Goal: Information Seeking & Learning: Compare options

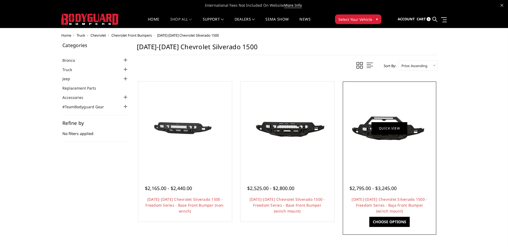
click at [381, 134] on link "Quick view" at bounding box center [390, 128] width 36 height 13
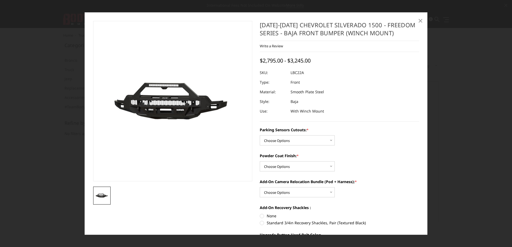
click at [418, 20] on span "×" at bounding box center [420, 21] width 5 height 12
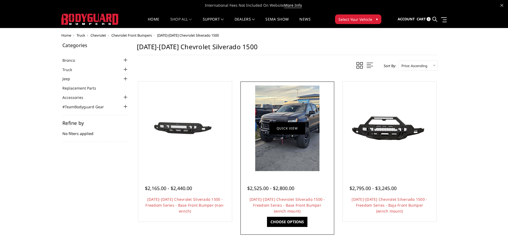
click at [280, 129] on link "Quick view" at bounding box center [287, 128] width 36 height 13
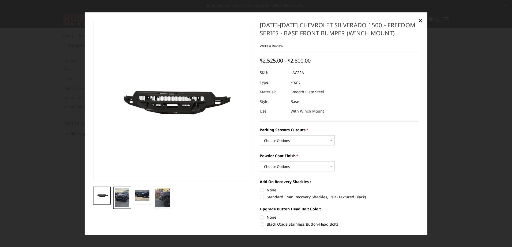
click at [125, 195] on img at bounding box center [122, 198] width 14 height 19
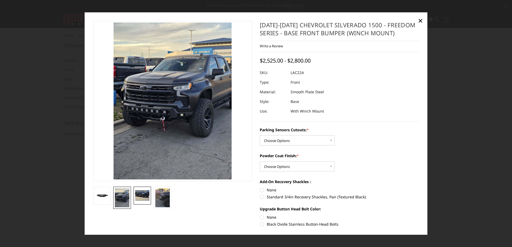
click at [144, 194] on img at bounding box center [142, 195] width 14 height 11
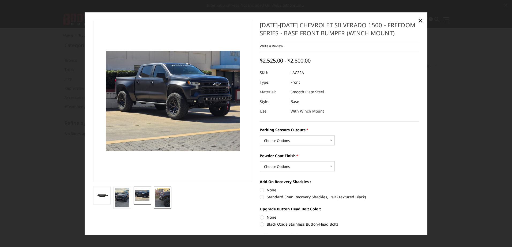
click at [164, 196] on img at bounding box center [162, 198] width 14 height 19
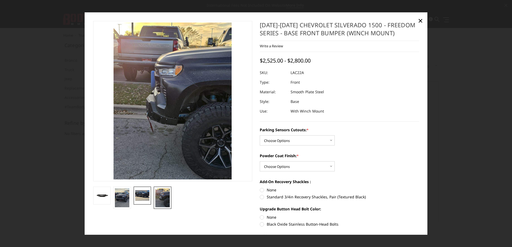
click at [142, 196] on img at bounding box center [142, 195] width 14 height 11
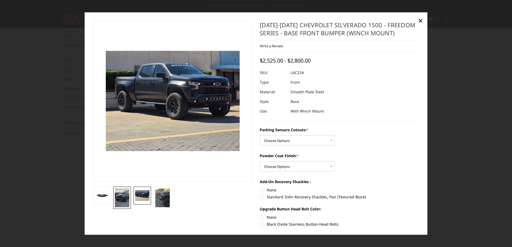
click at [118, 199] on img at bounding box center [122, 198] width 14 height 19
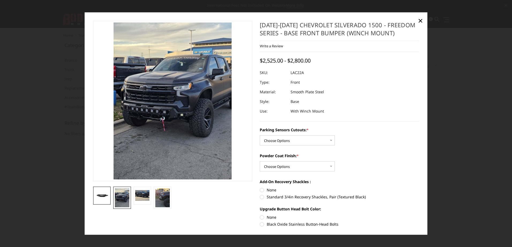
click at [101, 198] on img at bounding box center [102, 196] width 14 height 8
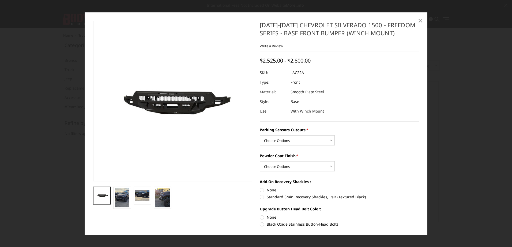
click at [419, 19] on span "×" at bounding box center [420, 21] width 5 height 12
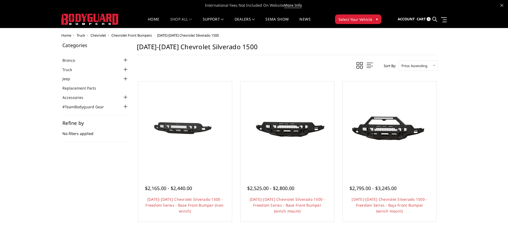
click at [104, 37] on span "Chevrolet" at bounding box center [99, 35] width 16 height 5
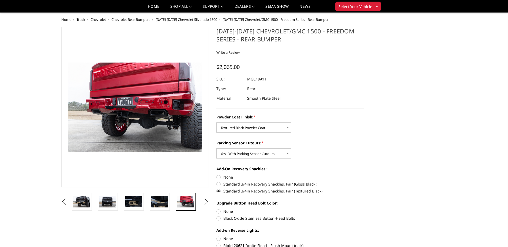
select select "4443"
select select "4444"
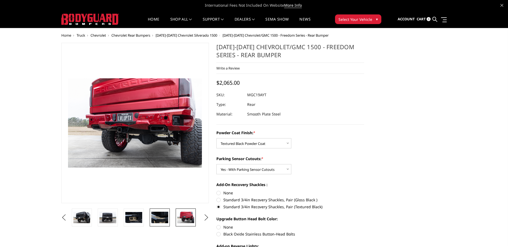
click at [159, 218] on img at bounding box center [159, 217] width 17 height 11
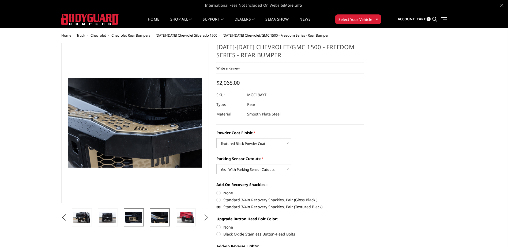
click at [140, 218] on img at bounding box center [133, 217] width 17 height 11
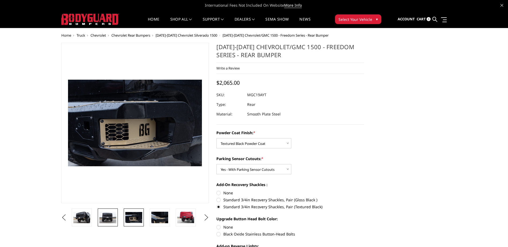
click at [115, 217] on img at bounding box center [107, 217] width 17 height 11
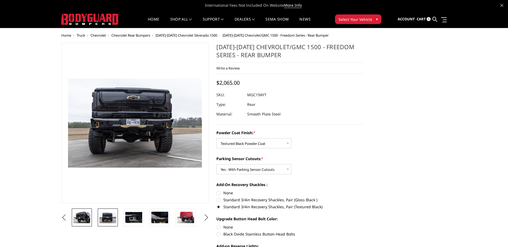
click at [85, 216] on img at bounding box center [81, 217] width 17 height 11
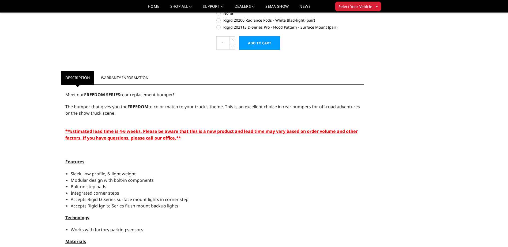
scroll to position [248, 0]
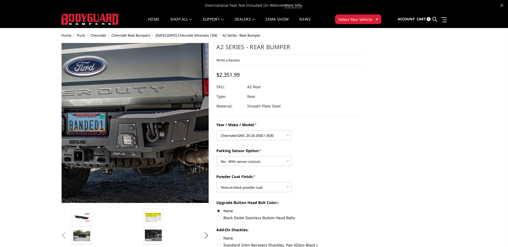
select select "1462"
select select "564"
select select "549"
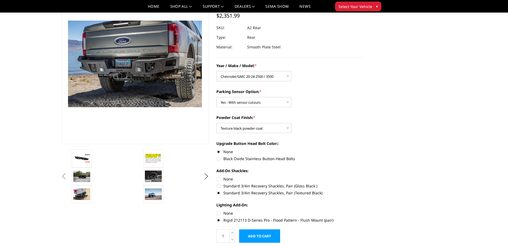
scroll to position [54, 0]
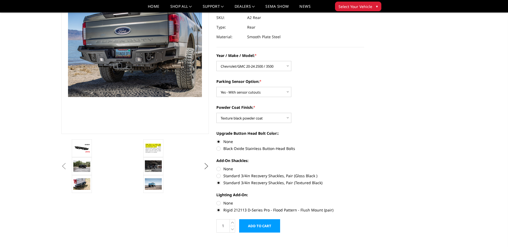
click at [207, 167] on button "Next" at bounding box center [206, 167] width 8 height 8
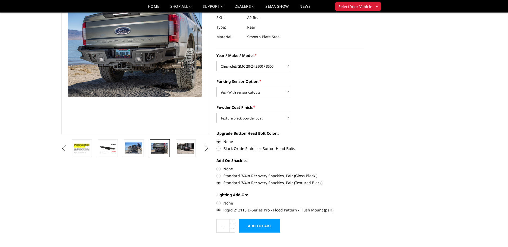
click at [206, 148] on button "Next" at bounding box center [206, 149] width 8 height 8
click at [163, 151] on img at bounding box center [159, 148] width 17 height 11
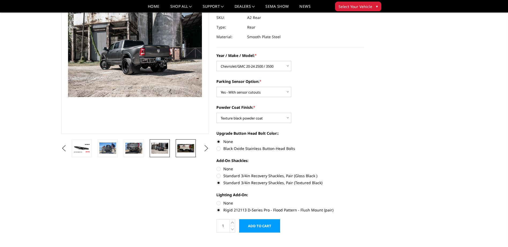
click at [189, 147] on img at bounding box center [185, 148] width 17 height 8
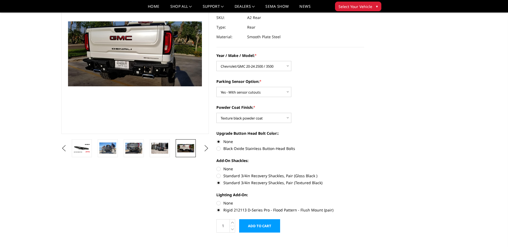
scroll to position [65, 0]
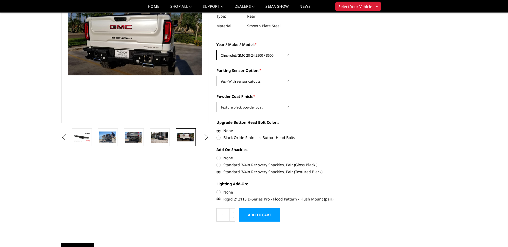
click at [266, 58] on select "Choose Options Chevrolet/GMC 20-24 2500 / 3500 Chevrolet/GMC 15-19 2500 / 3500 …" at bounding box center [253, 55] width 75 height 10
click at [314, 77] on div "Parking Sensor Option: * Choose Options Yes - With sensor cutouts No - Without …" at bounding box center [290, 77] width 148 height 18
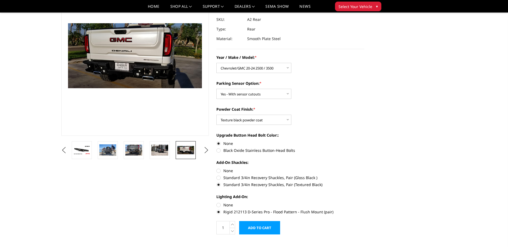
scroll to position [54, 0]
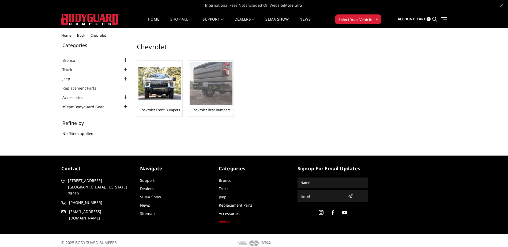
click at [211, 108] on link "Chevrolet Rear Bumpers" at bounding box center [211, 110] width 39 height 5
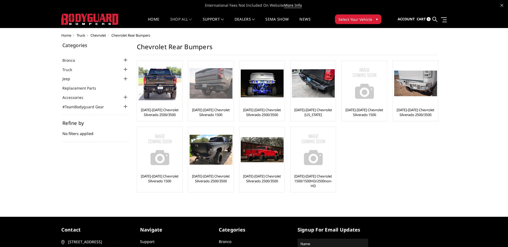
click at [211, 97] on img at bounding box center [211, 83] width 43 height 31
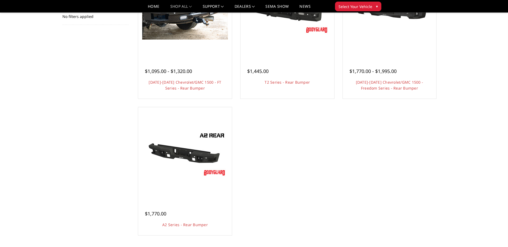
scroll to position [107, 0]
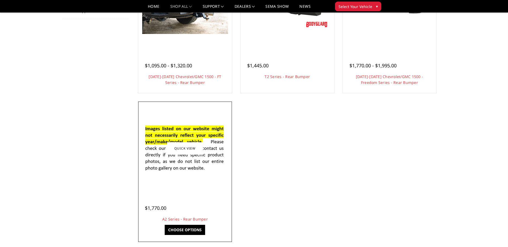
click at [193, 169] on img at bounding box center [185, 148] width 86 height 58
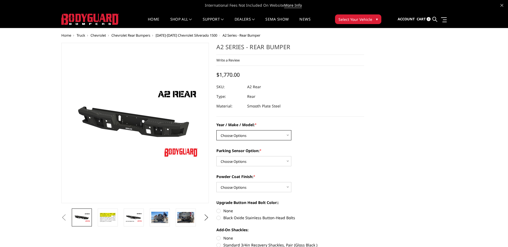
click at [233, 137] on select "Choose Options Chevrolet/GMC 20-24 2500 / 3500 Chevrolet/GMC 15-19 2500 / 3500 …" at bounding box center [253, 135] width 75 height 10
select select "1605"
click at [216, 130] on select "Choose Options Chevrolet/GMC 20-24 2500 / 3500 Chevrolet/GMC 15-19 2500 / 3500 …" at bounding box center [253, 135] width 75 height 10
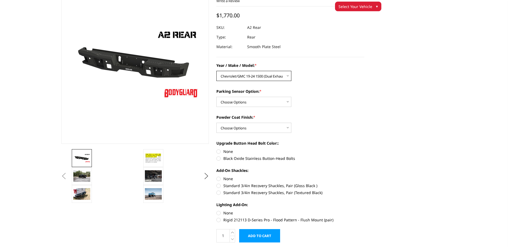
scroll to position [54, 0]
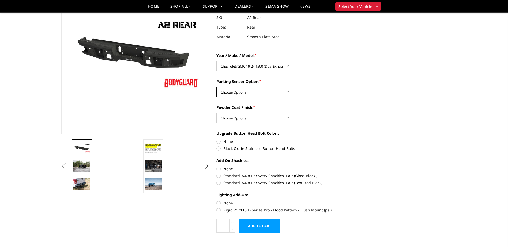
click at [258, 91] on select "Choose Options Yes - With sensor cutouts No - Without sensor cutouts" at bounding box center [253, 92] width 75 height 10
select select "564"
click at [216, 87] on select "Choose Options Yes - With sensor cutouts No - Without sensor cutouts" at bounding box center [253, 92] width 75 height 10
click at [261, 116] on select "Choose Options Bare metal (included) Texture black powder coat" at bounding box center [253, 118] width 75 height 10
select select "549"
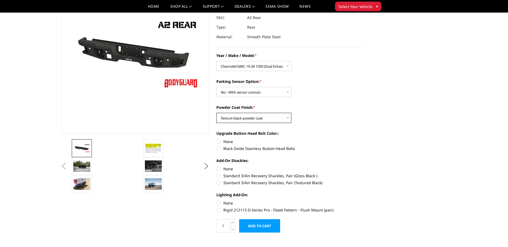
click at [216, 113] on select "Choose Options Bare metal (included) Texture black powder coat" at bounding box center [253, 118] width 75 height 10
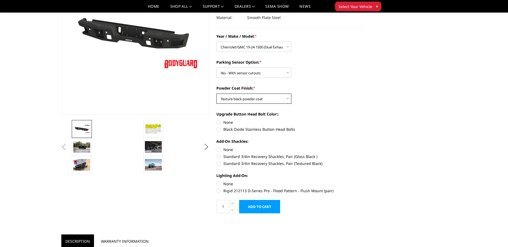
scroll to position [80, 0]
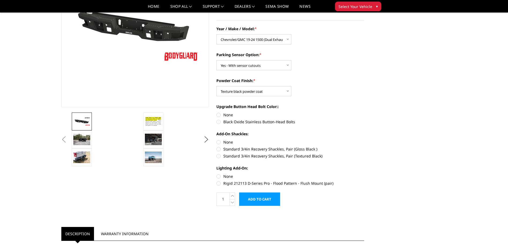
click at [84, 123] on img at bounding box center [81, 121] width 17 height 9
click at [154, 122] on img at bounding box center [153, 122] width 17 height 12
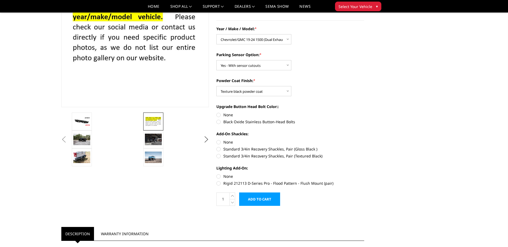
scroll to position [72, 0]
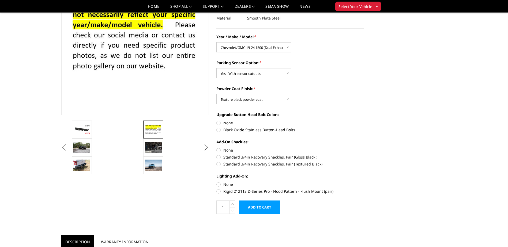
click at [68, 147] on button "Previous" at bounding box center [64, 148] width 8 height 8
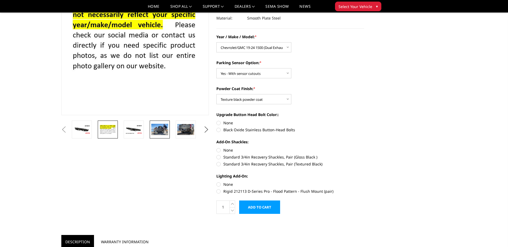
click at [161, 130] on img at bounding box center [159, 129] width 17 height 11
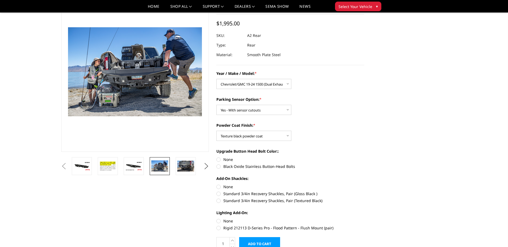
scroll to position [20, 0]
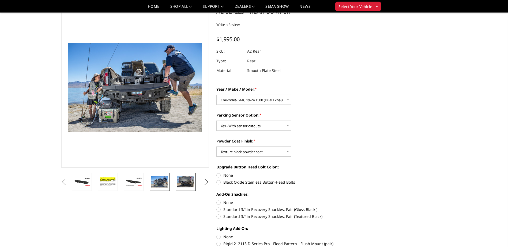
click at [183, 184] on img at bounding box center [185, 182] width 17 height 11
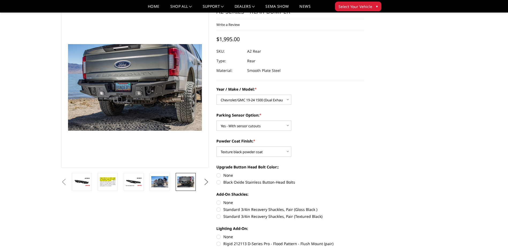
click at [204, 181] on button "Next" at bounding box center [206, 182] width 8 height 8
click at [184, 181] on img at bounding box center [185, 182] width 17 height 11
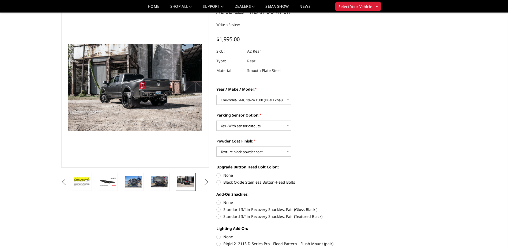
click at [206, 182] on button "Next" at bounding box center [206, 182] width 8 height 8
click at [185, 183] on img at bounding box center [185, 182] width 17 height 8
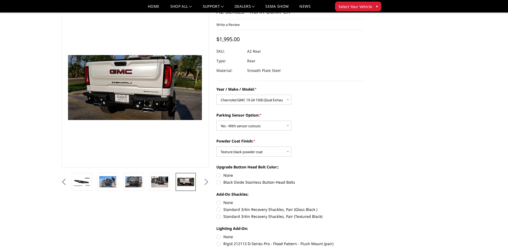
click at [207, 182] on button "Next" at bounding box center [206, 182] width 8 height 8
click at [184, 182] on img at bounding box center [185, 182] width 17 height 11
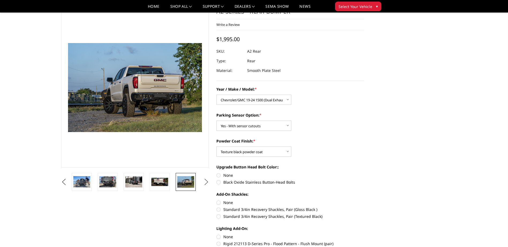
click at [207, 181] on button "Next" at bounding box center [206, 182] width 8 height 8
click at [188, 183] on img at bounding box center [185, 182] width 17 height 11
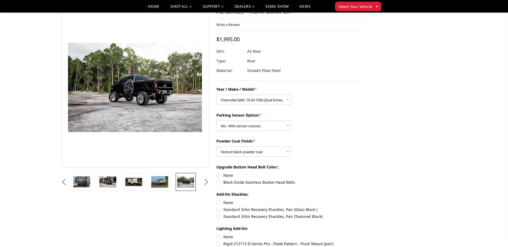
click at [206, 181] on button "Next" at bounding box center [206, 182] width 8 height 8
click at [188, 182] on img at bounding box center [185, 182] width 17 height 11
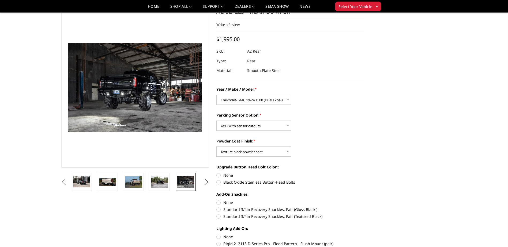
click at [131, 97] on img at bounding box center [140, 83] width 343 height 229
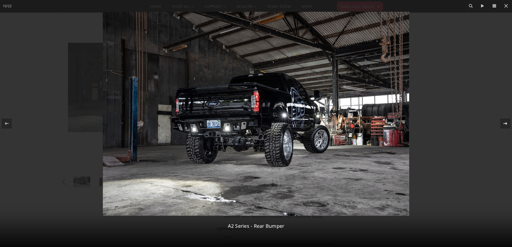
click at [508, 122] on icon at bounding box center [505, 124] width 6 height 6
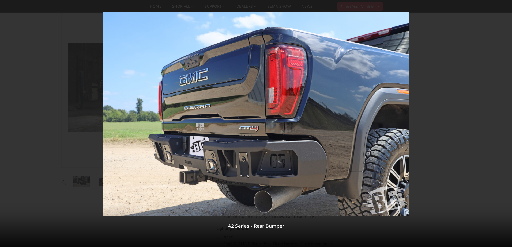
click at [508, 122] on div "11 / 22 A2 Series - Rear Bumper" at bounding box center [256, 123] width 512 height 247
click at [505, 123] on icon at bounding box center [505, 124] width 6 height 6
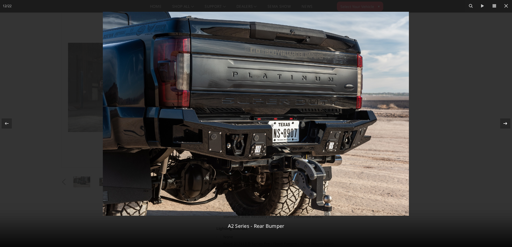
click at [505, 123] on div "12 / 22 A2 Series - Rear Bumper" at bounding box center [256, 123] width 512 height 247
click at [506, 123] on icon at bounding box center [505, 124] width 6 height 6
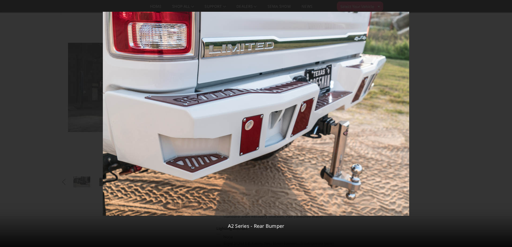
click at [506, 123] on div "13 / 22 A2 Series - Rear Bumper" at bounding box center [256, 123] width 512 height 247
click at [506, 123] on icon at bounding box center [505, 124] width 6 height 6
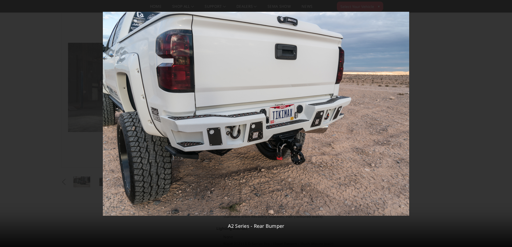
click at [506, 123] on div "14 / 22 A2 Series - Rear Bumper" at bounding box center [256, 123] width 512 height 247
click at [506, 123] on icon at bounding box center [505, 124] width 6 height 6
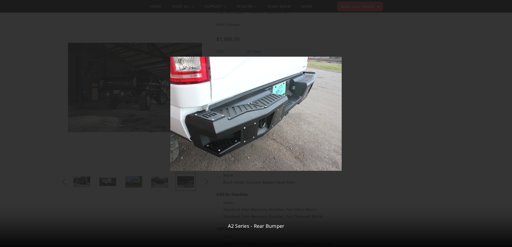
click at [506, 123] on div "15 / 22 A2 Series - Rear Bumper" at bounding box center [256, 123] width 512 height 247
click at [7, 125] on icon at bounding box center [6, 124] width 6 height 6
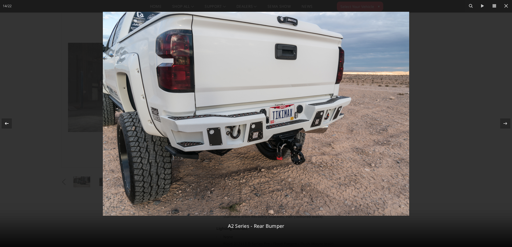
click at [7, 125] on icon at bounding box center [6, 124] width 6 height 6
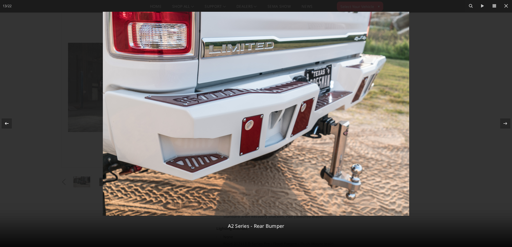
click at [7, 125] on icon at bounding box center [6, 124] width 6 height 6
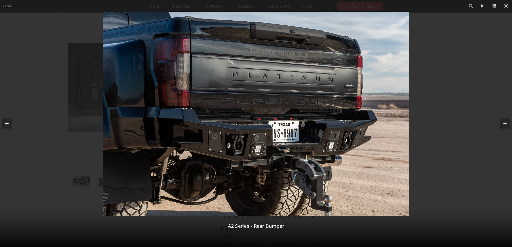
click at [7, 125] on div "12 / 22 A2 Series - Rear Bumper" at bounding box center [256, 123] width 512 height 247
click at [7, 125] on icon at bounding box center [6, 124] width 6 height 6
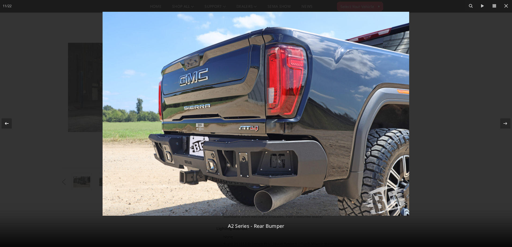
click at [7, 125] on icon at bounding box center [6, 124] width 6 height 6
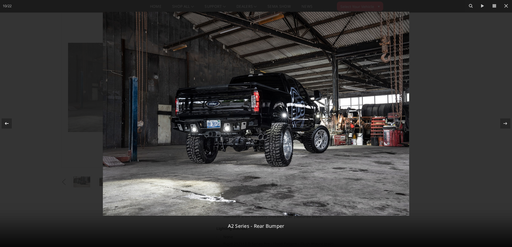
click at [7, 125] on icon at bounding box center [6, 124] width 6 height 6
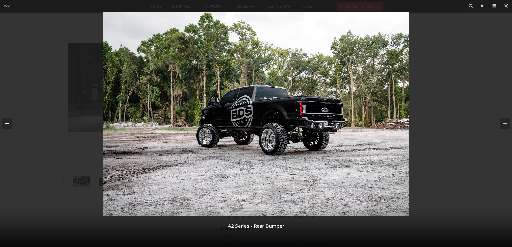
click at [7, 125] on icon at bounding box center [6, 124] width 6 height 6
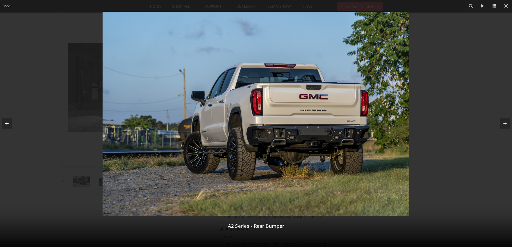
click at [7, 125] on div "8 / 22 A2 Series - Rear Bumper" at bounding box center [256, 123] width 512 height 247
click at [7, 122] on icon at bounding box center [6, 124] width 6 height 6
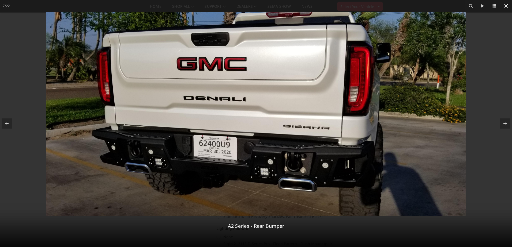
click at [505, 7] on icon at bounding box center [506, 6] width 4 height 4
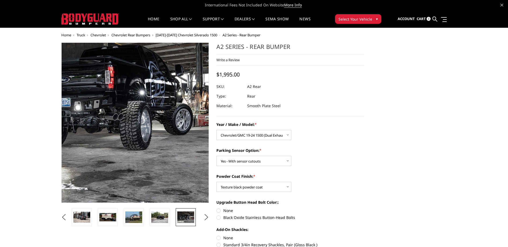
scroll to position [0, 0]
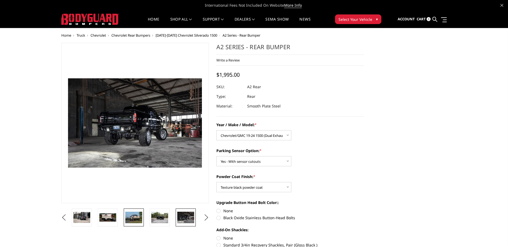
click at [133, 219] on img at bounding box center [133, 217] width 17 height 11
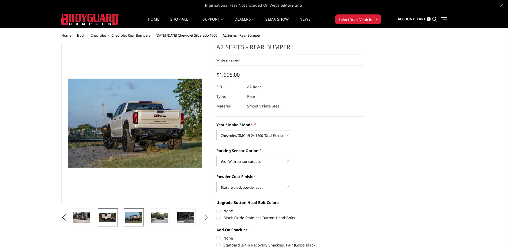
click at [109, 216] on img at bounding box center [107, 218] width 17 height 8
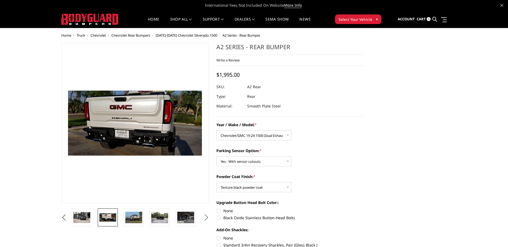
click at [207, 217] on button "Next" at bounding box center [206, 218] width 8 height 8
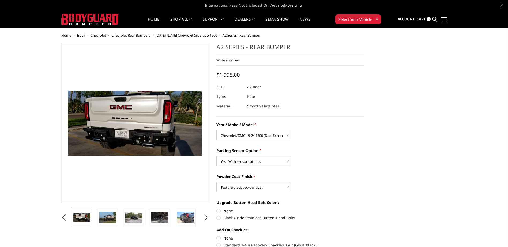
click at [65, 220] on button "Previous" at bounding box center [64, 218] width 8 height 8
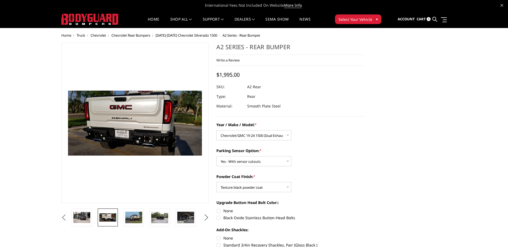
click at [65, 220] on button "Previous" at bounding box center [64, 218] width 8 height 8
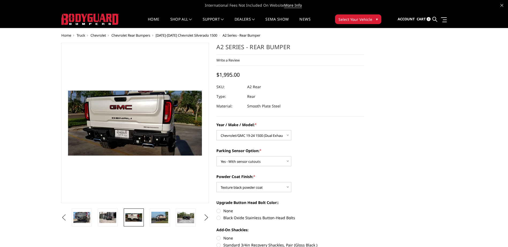
click at [65, 220] on button "Previous" at bounding box center [64, 218] width 8 height 8
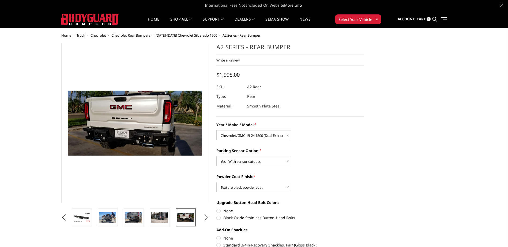
click at [65, 220] on button "Previous" at bounding box center [64, 218] width 8 height 8
click at [105, 219] on img at bounding box center [107, 217] width 17 height 9
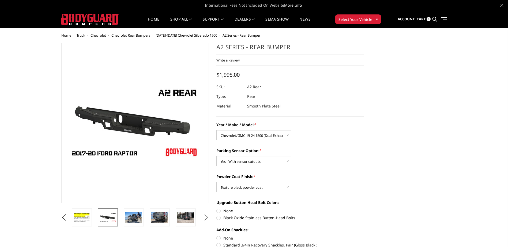
click at [58, 217] on section "Previous" at bounding box center [135, 135] width 155 height 184
click at [62, 217] on button "Previous" at bounding box center [64, 218] width 8 height 8
click at [68, 221] on button "Previous" at bounding box center [64, 218] width 8 height 8
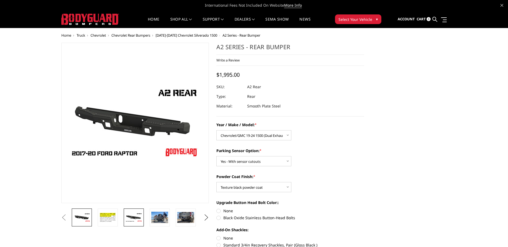
click at [84, 212] on link at bounding box center [82, 218] width 20 height 18
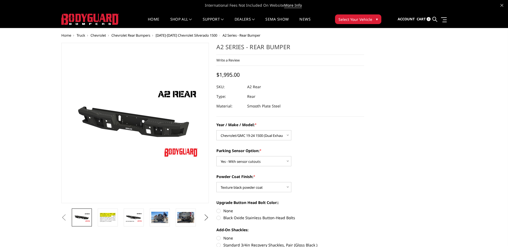
click at [205, 216] on button "Next" at bounding box center [206, 218] width 8 height 8
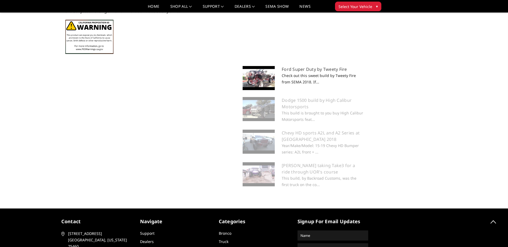
scroll to position [536, 0]
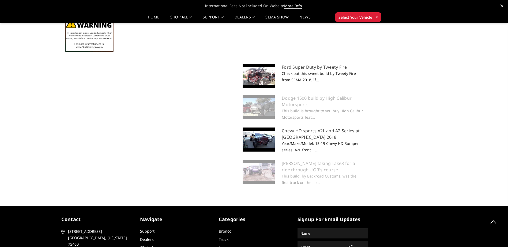
click at [267, 139] on img at bounding box center [259, 140] width 32 height 24
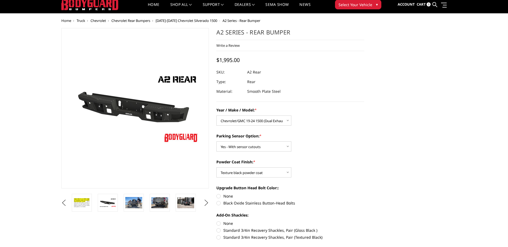
scroll to position [0, 0]
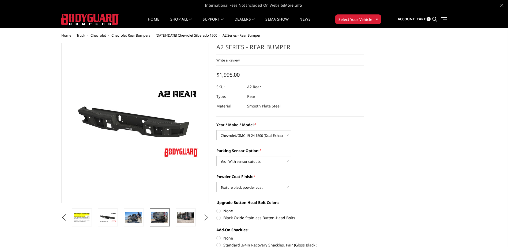
click at [156, 220] on img at bounding box center [159, 217] width 17 height 11
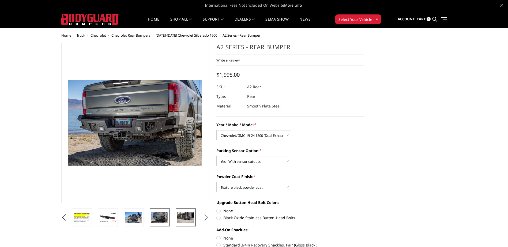
click at [184, 216] on img at bounding box center [185, 217] width 17 height 11
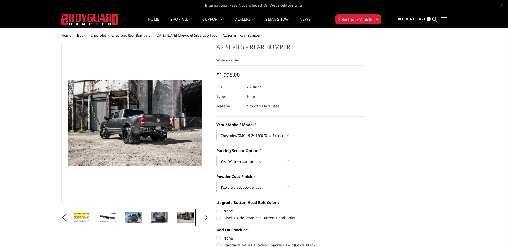
click at [164, 214] on img at bounding box center [159, 217] width 17 height 11
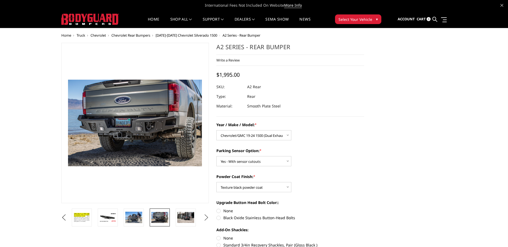
click at [205, 217] on button "Next" at bounding box center [206, 218] width 8 height 8
click at [161, 215] on img at bounding box center [159, 217] width 17 height 11
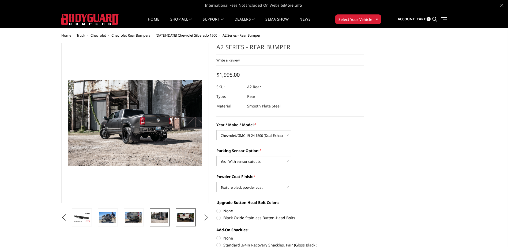
click at [179, 215] on img at bounding box center [185, 218] width 17 height 8
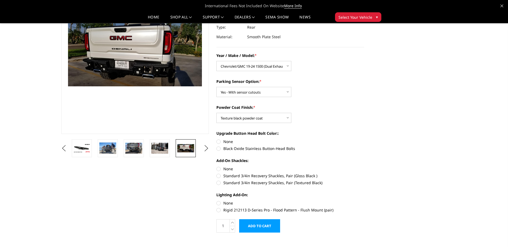
scroll to position [80, 0]
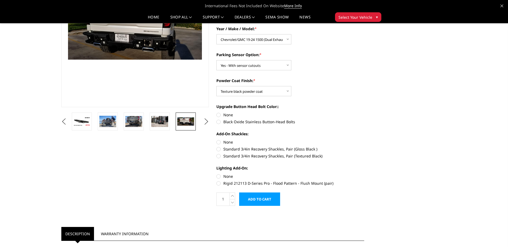
click at [218, 183] on label "Rigid 212113 D-Series Pro - Flood Pattern - Flush Mount (pair)" at bounding box center [290, 184] width 148 height 6
click at [364, 174] on input "Rigid 212113 D-Series Pro - Flood Pattern - Flush Mount (pair)" at bounding box center [364, 174] width 0 height 0
radio input "true"
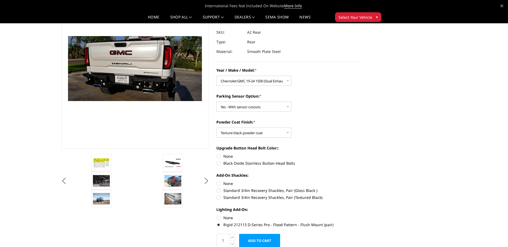
scroll to position [27, 0]
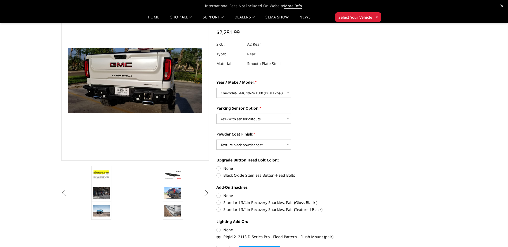
click at [207, 192] on button "Next" at bounding box center [206, 193] width 8 height 8
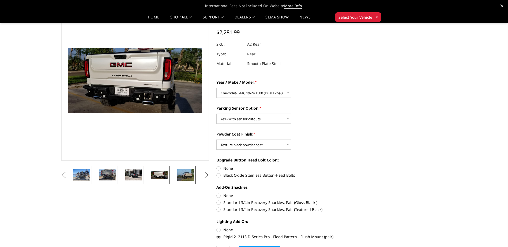
click at [186, 177] on img at bounding box center [185, 175] width 17 height 11
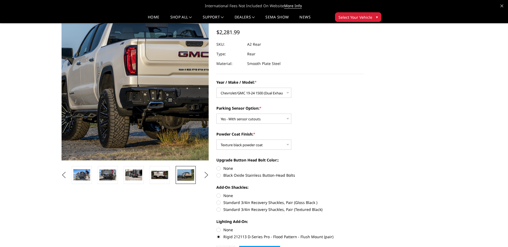
click at [139, 98] on img at bounding box center [129, 73] width 343 height 228
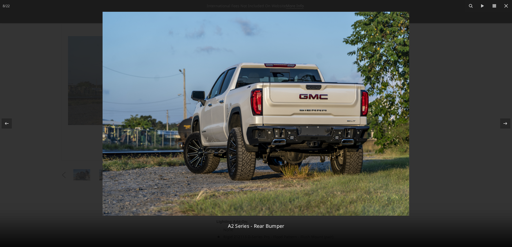
click at [260, 137] on img at bounding box center [256, 114] width 307 height 204
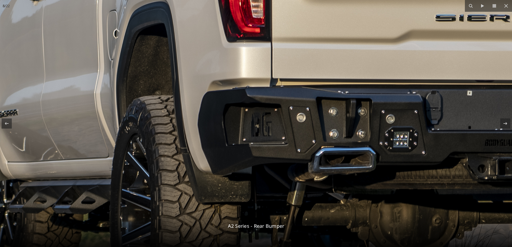
click at [260, 137] on img at bounding box center [240, 34] width 1371 height 914
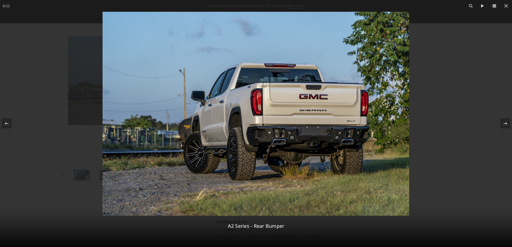
click at [260, 137] on img at bounding box center [256, 114] width 307 height 204
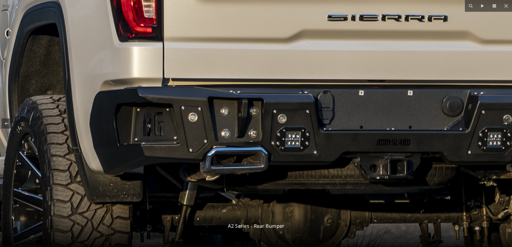
drag, startPoint x: 390, startPoint y: 159, endPoint x: 254, endPoint y: 158, distance: 136.1
click at [254, 158] on img at bounding box center [131, 33] width 1371 height 914
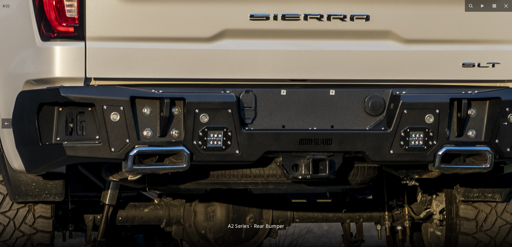
drag, startPoint x: 324, startPoint y: 153, endPoint x: 268, endPoint y: 151, distance: 56.3
click at [269, 152] on img at bounding box center [53, 33] width 1371 height 914
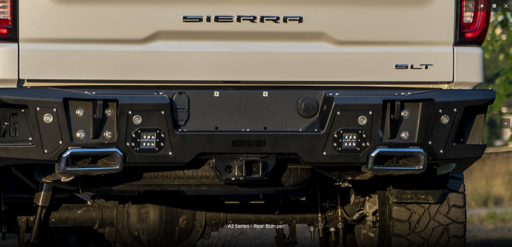
drag, startPoint x: 348, startPoint y: 146, endPoint x: 283, endPoint y: 147, distance: 65.4
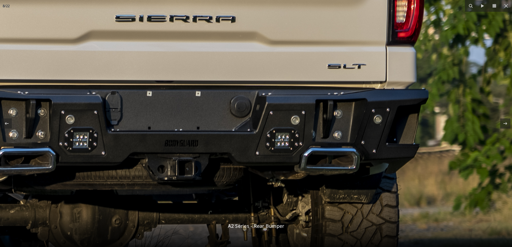
drag, startPoint x: 311, startPoint y: 145, endPoint x: 232, endPoint y: 143, distance: 78.8
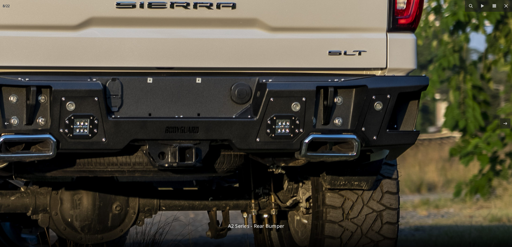
drag, startPoint x: 332, startPoint y: 137, endPoint x: 371, endPoint y: 124, distance: 40.4
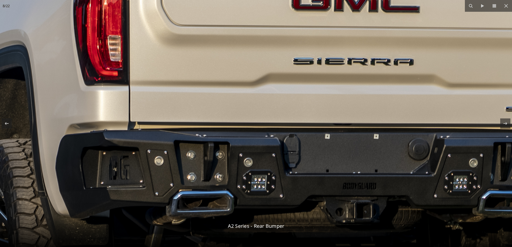
drag, startPoint x: 248, startPoint y: 135, endPoint x: 399, endPoint y: 192, distance: 161.3
click at [399, 192] on img at bounding box center [97, 77] width 1371 height 914
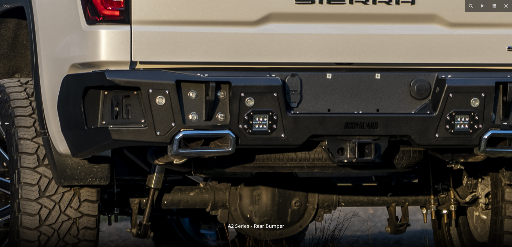
drag, startPoint x: 399, startPoint y: 192, endPoint x: 400, endPoint y: 132, distance: 60.6
click at [400, 132] on img at bounding box center [99, 16] width 1371 height 914
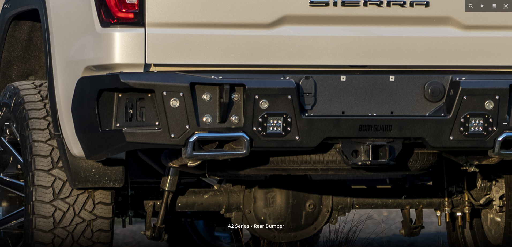
drag, startPoint x: 328, startPoint y: 135, endPoint x: 343, endPoint y: 137, distance: 14.4
click at [343, 137] on img at bounding box center [113, 19] width 1371 height 914
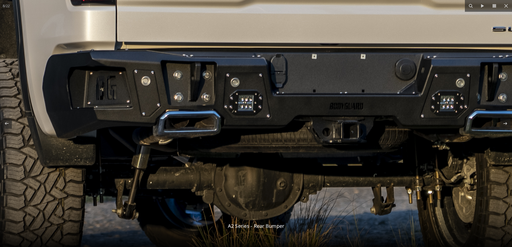
drag, startPoint x: 294, startPoint y: 148, endPoint x: 265, endPoint y: 126, distance: 36.6
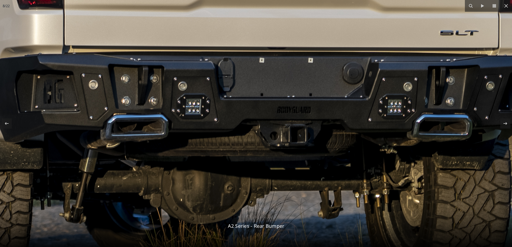
drag, startPoint x: 276, startPoint y: 106, endPoint x: 223, endPoint y: 110, distance: 53.4
click at [223, 110] on img at bounding box center [32, 1] width 1371 height 914
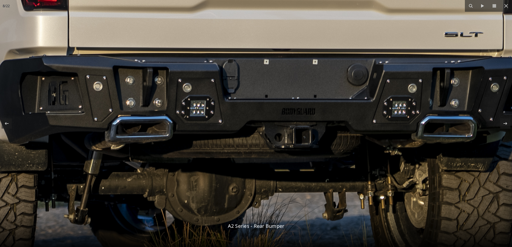
drag, startPoint x: 370, startPoint y: 108, endPoint x: 376, endPoint y: 110, distance: 6.4
click at [376, 110] on img at bounding box center [36, 2] width 1371 height 914
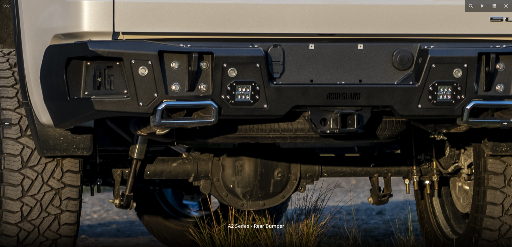
drag, startPoint x: 305, startPoint y: 123, endPoint x: 348, endPoint y: 108, distance: 45.5
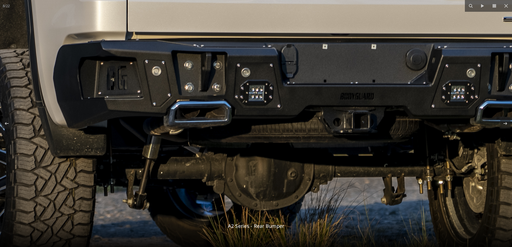
drag, startPoint x: 277, startPoint y: 105, endPoint x: 292, endPoint y: 105, distance: 14.5
click at [504, 9] on icon at bounding box center [506, 6] width 6 height 6
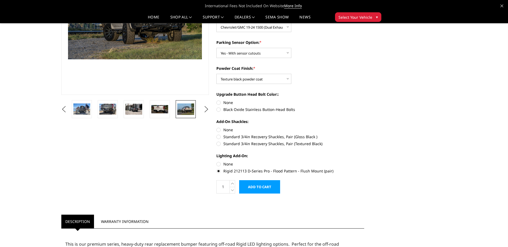
scroll to position [107, 0]
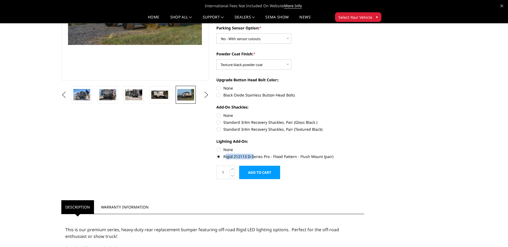
drag, startPoint x: 226, startPoint y: 157, endPoint x: 254, endPoint y: 157, distance: 28.1
click at [254, 157] on label "Rigid 212113 D-Series Pro - Flood Pattern - Flush Mount (pair)" at bounding box center [290, 157] width 148 height 6
drag, startPoint x: 254, startPoint y: 157, endPoint x: 269, endPoint y: 159, distance: 15.3
click at [269, 159] on label "Rigid 212113 D-Series Pro - Flood Pattern - Flush Mount (pair)" at bounding box center [290, 157] width 148 height 6
copy label "Rigid 212113 D-Series Pro"
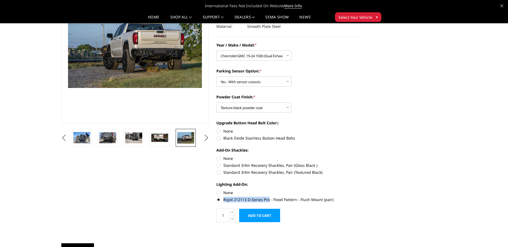
scroll to position [27, 0]
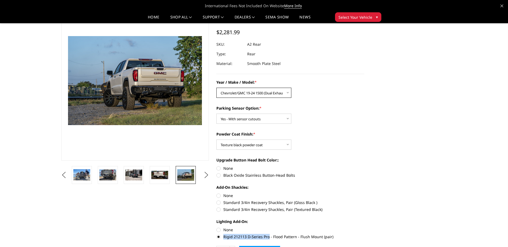
click at [288, 92] on select "Choose Options Chevrolet/GMC 20-24 2500 / 3500 Chevrolet/GMC 15-19 2500 / 3500 …" at bounding box center [253, 93] width 75 height 10
click at [324, 91] on div "Year / Make / Model: * Choose Options Chevrolet/GMC 20-24 2500 / 3500 Chevrolet…" at bounding box center [290, 89] width 148 height 18
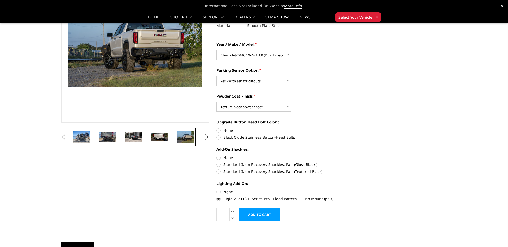
scroll to position [134, 0]
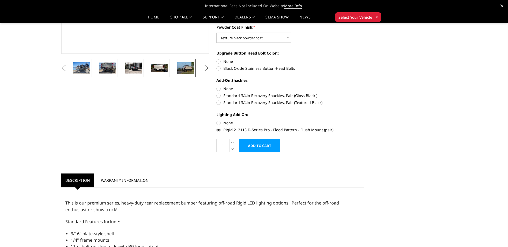
click at [223, 122] on label "None" at bounding box center [290, 123] width 148 height 6
click at [217, 121] on input "None" at bounding box center [216, 120] width 0 height 0
radio input "true"
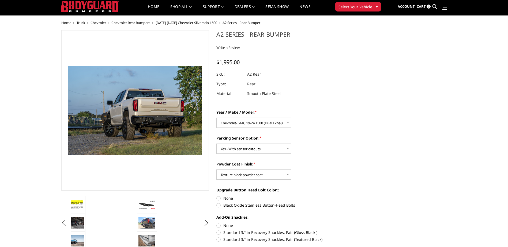
scroll to position [0, 0]
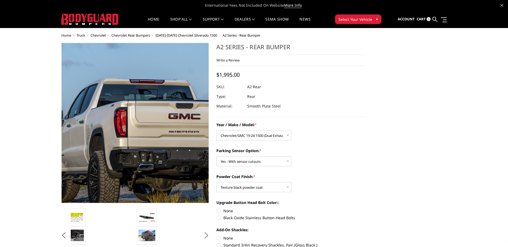
click at [147, 95] on img at bounding box center [120, 135] width 343 height 228
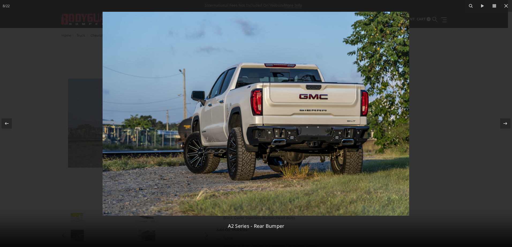
click at [285, 136] on img at bounding box center [256, 114] width 307 height 204
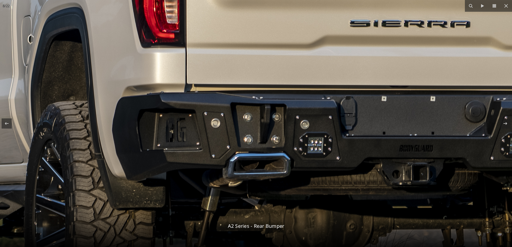
click at [337, 125] on img at bounding box center [154, 39] width 1371 height 914
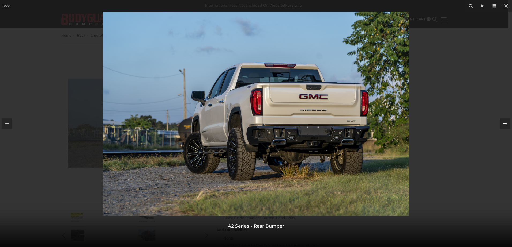
click at [504, 121] on icon at bounding box center [505, 124] width 6 height 6
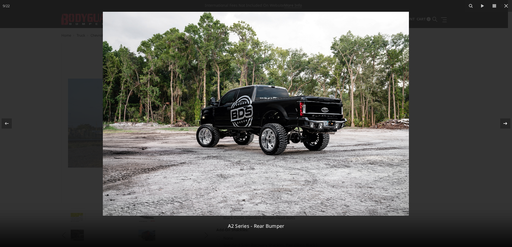
click at [504, 121] on icon at bounding box center [505, 124] width 6 height 6
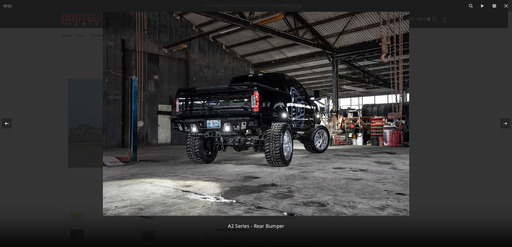
click at [7, 121] on icon at bounding box center [6, 124] width 6 height 6
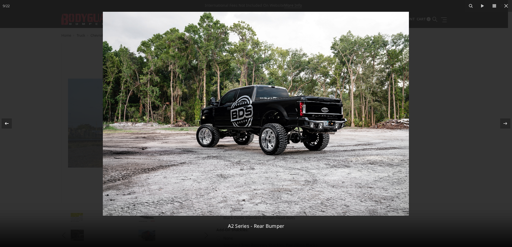
click at [7, 121] on icon at bounding box center [6, 124] width 6 height 6
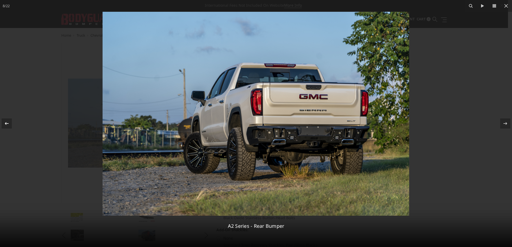
click at [7, 121] on icon at bounding box center [6, 124] width 6 height 6
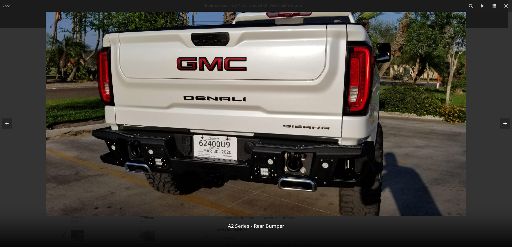
click at [504, 125] on icon at bounding box center [505, 124] width 6 height 6
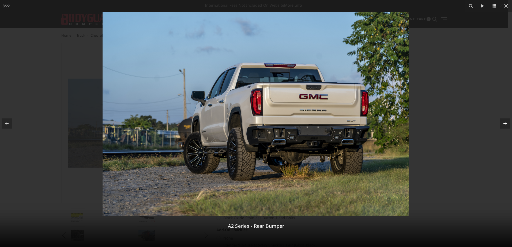
click at [504, 125] on icon at bounding box center [505, 124] width 6 height 6
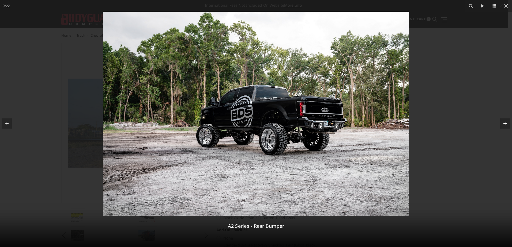
click at [504, 125] on icon at bounding box center [505, 124] width 6 height 6
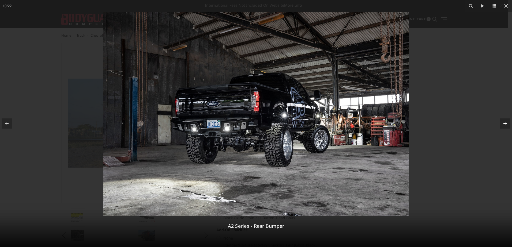
click at [504, 125] on icon at bounding box center [505, 124] width 6 height 6
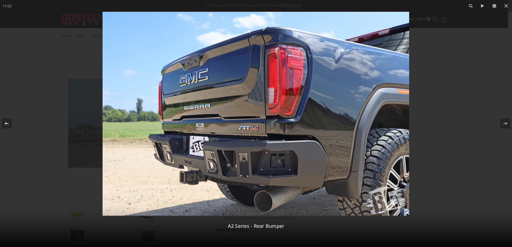
click at [8, 123] on icon at bounding box center [6, 124] width 6 height 6
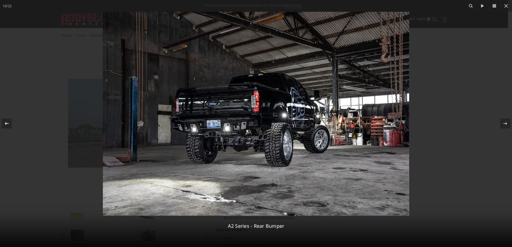
click at [8, 123] on icon at bounding box center [6, 124] width 6 height 6
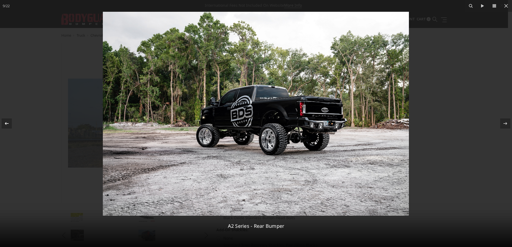
click at [8, 123] on icon at bounding box center [6, 124] width 6 height 6
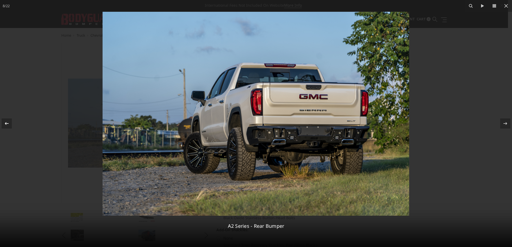
click at [6, 123] on icon at bounding box center [6, 124] width 6 height 6
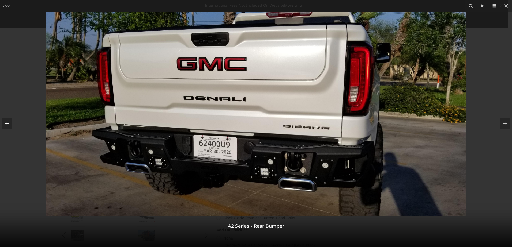
click at [6, 123] on icon at bounding box center [6, 124] width 6 height 6
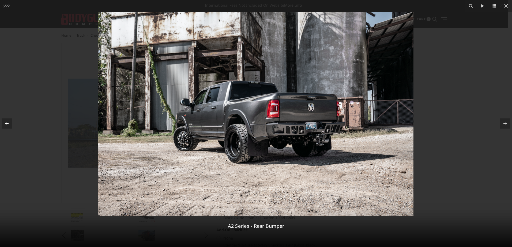
click at [6, 123] on icon at bounding box center [6, 124] width 6 height 6
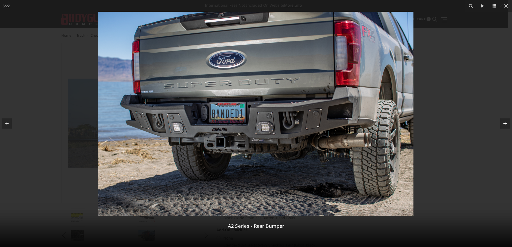
click at [507, 124] on icon at bounding box center [506, 123] width 4 height 3
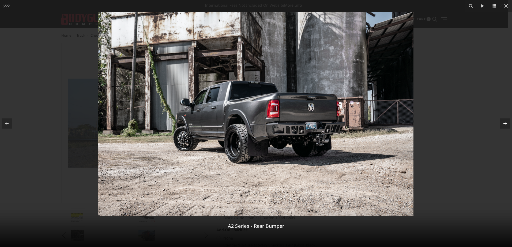
click at [507, 124] on icon at bounding box center [506, 123] width 4 height 3
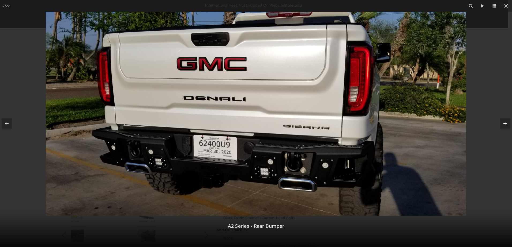
click at [507, 124] on icon at bounding box center [506, 123] width 4 height 3
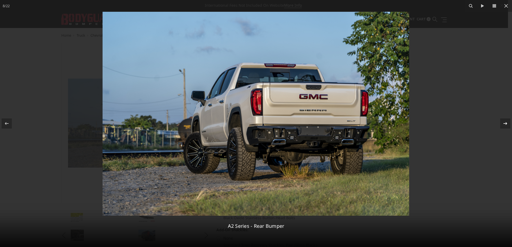
click at [507, 124] on icon at bounding box center [506, 123] width 4 height 3
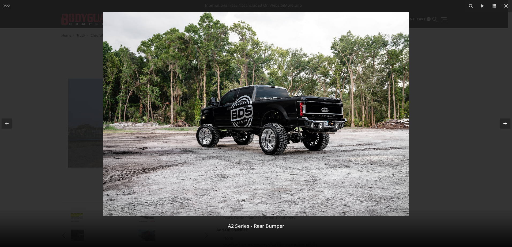
click at [507, 124] on icon at bounding box center [506, 123] width 4 height 3
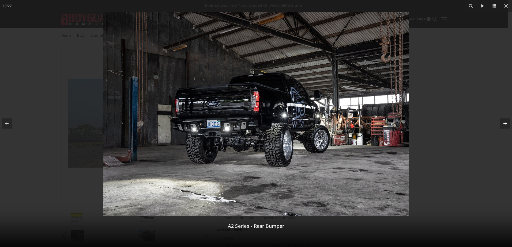
click at [504, 123] on icon at bounding box center [505, 124] width 6 height 6
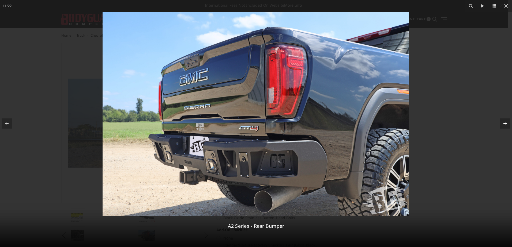
click at [505, 124] on icon at bounding box center [505, 124] width 6 height 6
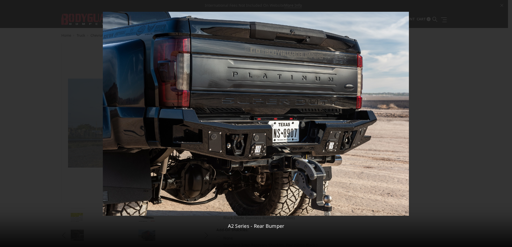
click at [507, 123] on div "12 / 22 A2 Series - Rear Bumper" at bounding box center [256, 123] width 512 height 247
click at [504, 121] on icon at bounding box center [505, 124] width 6 height 6
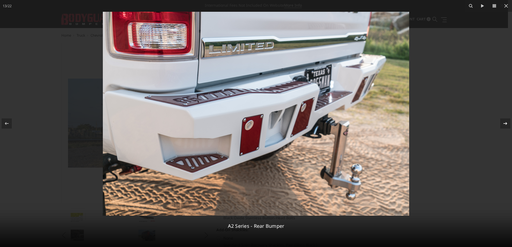
click at [506, 124] on icon at bounding box center [506, 123] width 4 height 3
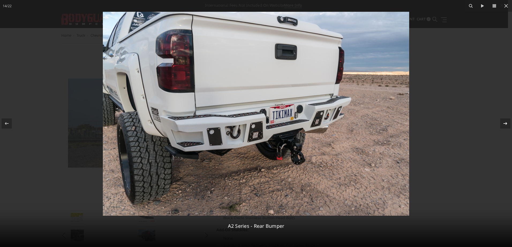
click at [506, 125] on icon at bounding box center [506, 123] width 4 height 3
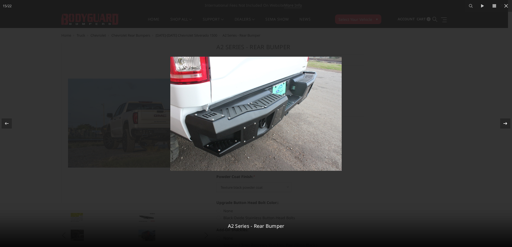
click at [506, 124] on icon at bounding box center [505, 124] width 6 height 6
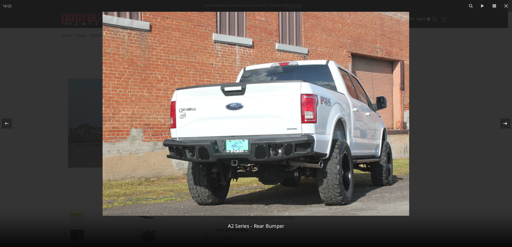
click at [506, 125] on icon at bounding box center [506, 123] width 4 height 3
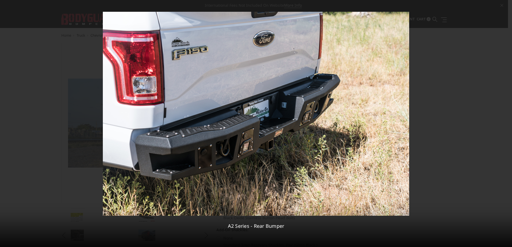
click at [506, 125] on icon at bounding box center [506, 123] width 4 height 3
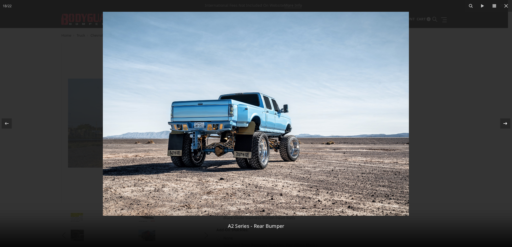
click at [507, 121] on icon at bounding box center [505, 124] width 6 height 6
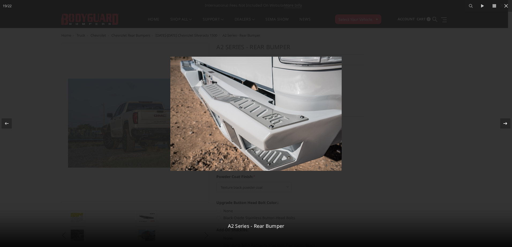
click at [507, 121] on div "19 / 22 A2 Series - Rear Bumper" at bounding box center [256, 123] width 512 height 247
click at [505, 123] on icon at bounding box center [505, 124] width 6 height 6
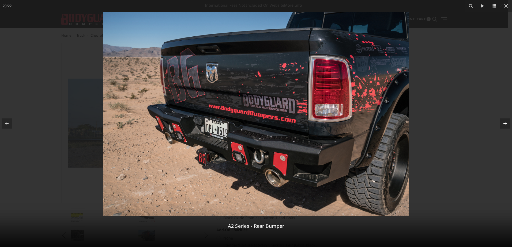
click at [504, 126] on icon at bounding box center [505, 124] width 6 height 6
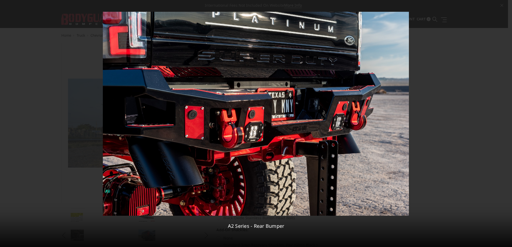
click at [504, 126] on div "21 / 22 A2 Series - Rear Bumper" at bounding box center [256, 123] width 512 height 247
click at [505, 123] on icon at bounding box center [505, 124] width 6 height 6
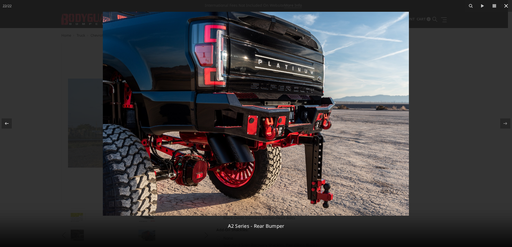
click at [507, 6] on icon at bounding box center [506, 6] width 4 height 4
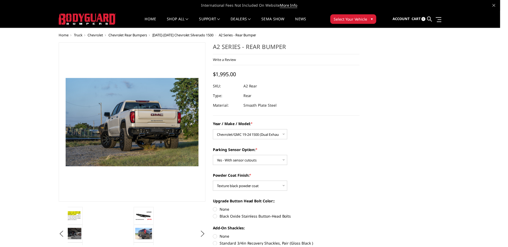
scroll to position [0, 226]
